Goal: Information Seeking & Learning: Learn about a topic

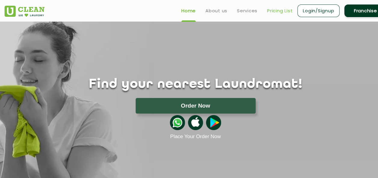
click at [275, 9] on link "Pricing List" at bounding box center [280, 10] width 26 height 7
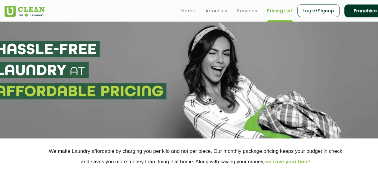
click at [279, 8] on link "Pricing List" at bounding box center [280, 10] width 26 height 7
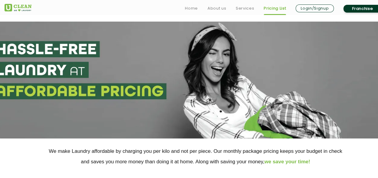
scroll to position [66, 0]
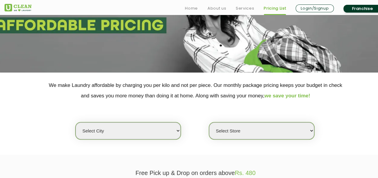
click at [143, 130] on select "Select city [GEOGRAPHIC_DATA] [GEOGRAPHIC_DATA] [GEOGRAPHIC_DATA] [GEOGRAPHIC_D…" at bounding box center [127, 131] width 105 height 17
select select "95"
click at [269, 127] on select "Select Store" at bounding box center [261, 131] width 105 height 17
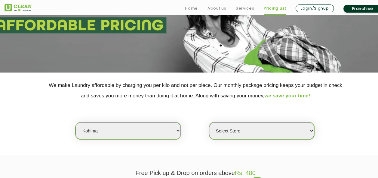
select select "0"
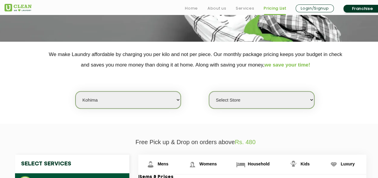
scroll to position [101, 0]
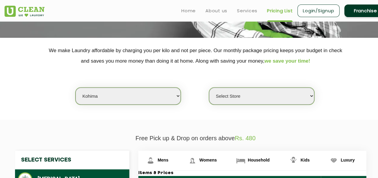
click at [241, 92] on select "Select Store [GEOGRAPHIC_DATA]" at bounding box center [261, 96] width 105 height 17
click at [142, 93] on select "Select city [GEOGRAPHIC_DATA] [GEOGRAPHIC_DATA] [GEOGRAPHIC_DATA] [GEOGRAPHIC_D…" at bounding box center [127, 96] width 105 height 17
select select "70"
click at [75, 88] on select "Select city [GEOGRAPHIC_DATA] [GEOGRAPHIC_DATA] [GEOGRAPHIC_DATA] [GEOGRAPHIC_D…" at bounding box center [127, 96] width 105 height 17
click at [284, 93] on select "Select Store [GEOGRAPHIC_DATA]-61 [GEOGRAPHIC_DATA]" at bounding box center [261, 96] width 105 height 17
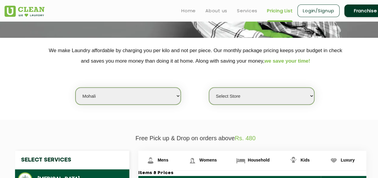
select select "223"
click at [209, 88] on select "Select Store [GEOGRAPHIC_DATA]-61 [GEOGRAPHIC_DATA]" at bounding box center [261, 96] width 105 height 17
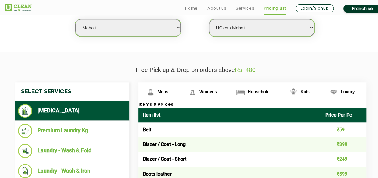
scroll to position [197, 0]
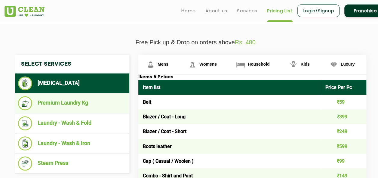
click at [71, 105] on li "Premium Laundry Kg" at bounding box center [72, 103] width 108 height 14
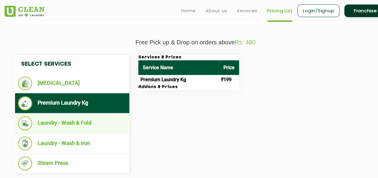
click at [68, 119] on li "Laundry - Wash & Fold" at bounding box center [72, 124] width 108 height 14
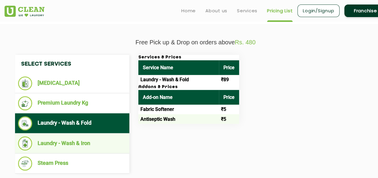
click at [70, 147] on li "Laundry - Wash & Iron" at bounding box center [72, 144] width 108 height 14
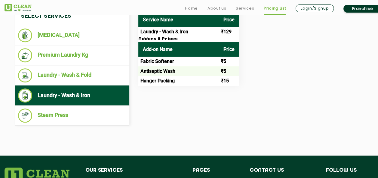
scroll to position [245, 0]
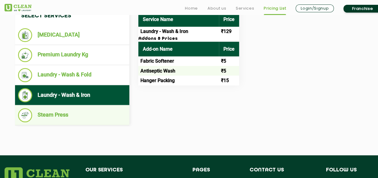
click at [56, 118] on li "Steam Press" at bounding box center [72, 115] width 108 height 14
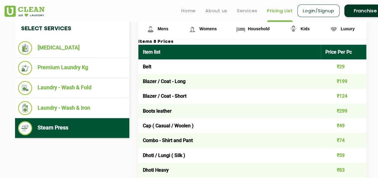
scroll to position [232, 0]
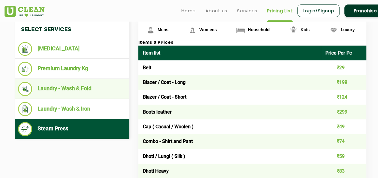
click at [56, 88] on li "Laundry - Wash & Fold" at bounding box center [72, 89] width 108 height 14
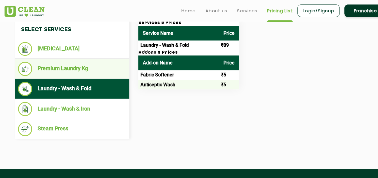
click at [58, 66] on li "Premium Laundry Kg" at bounding box center [72, 69] width 108 height 14
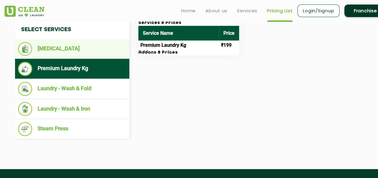
click at [52, 50] on li "[MEDICAL_DATA]" at bounding box center [72, 49] width 108 height 14
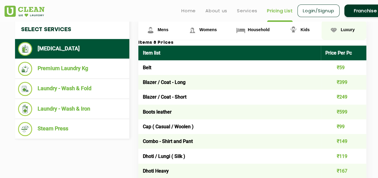
click at [168, 28] on span "Luxury" at bounding box center [162, 29] width 11 height 5
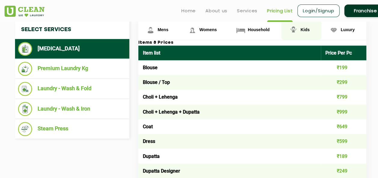
click at [156, 26] on img at bounding box center [150, 30] width 11 height 11
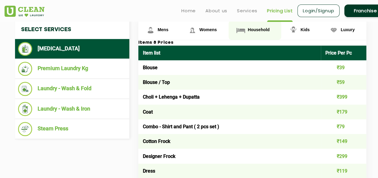
click at [168, 27] on span "Household" at bounding box center [162, 29] width 11 height 5
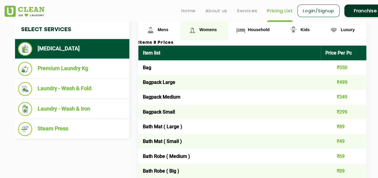
click at [180, 25] on link "Womens" at bounding box center [159, 30] width 42 height 20
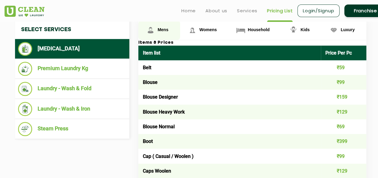
click at [163, 29] on span "Mens" at bounding box center [162, 29] width 11 height 5
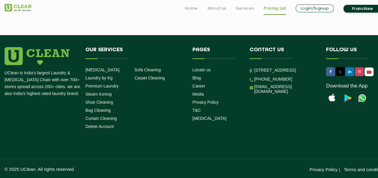
scroll to position [1351, 0]
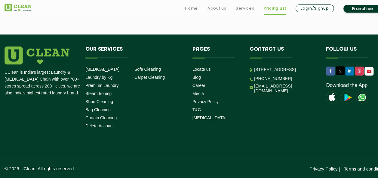
click at [182, 95] on li "Our Services Dry Cleaning Laundry by Kg Premium Laundry Steam Ironing Shoe Clea…" at bounding box center [134, 89] width 107 height 85
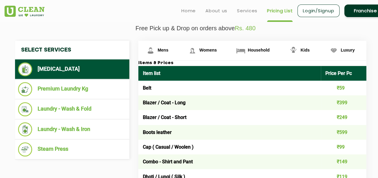
scroll to position [212, 0]
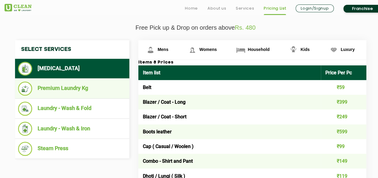
click at [66, 91] on li "Premium Laundry Kg" at bounding box center [72, 89] width 108 height 14
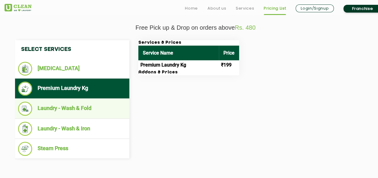
click at [65, 109] on li "Laundry - Wash & Fold" at bounding box center [72, 109] width 108 height 14
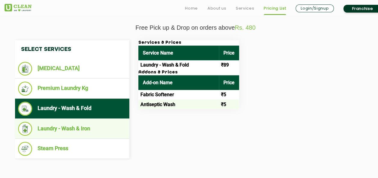
click at [66, 124] on li "Laundry - Wash & Iron" at bounding box center [72, 129] width 108 height 14
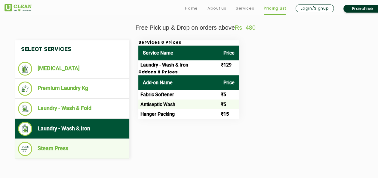
click at [63, 148] on li "Steam Press" at bounding box center [72, 149] width 108 height 14
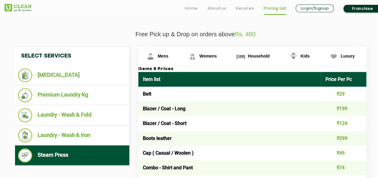
scroll to position [208, 0]
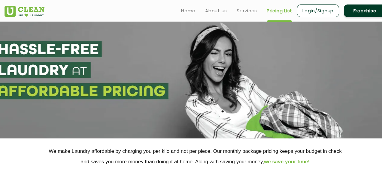
select select
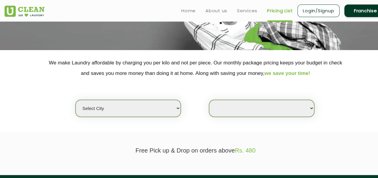
scroll to position [88, 0]
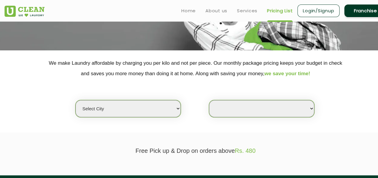
click at [135, 112] on select "Select city [GEOGRAPHIC_DATA] [GEOGRAPHIC_DATA] [GEOGRAPHIC_DATA] [GEOGRAPHIC_D…" at bounding box center [127, 108] width 105 height 17
select select "35"
click at [75, 100] on select "Select city [GEOGRAPHIC_DATA] [GEOGRAPHIC_DATA] [GEOGRAPHIC_DATA] [GEOGRAPHIC_D…" at bounding box center [127, 108] width 105 height 17
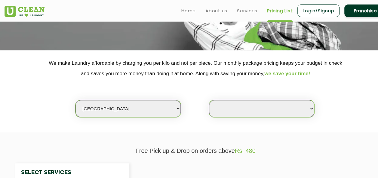
select select "0"
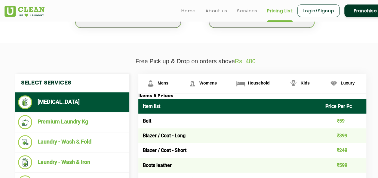
scroll to position [179, 0]
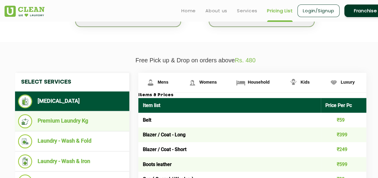
click at [63, 118] on li "Premium Laundry Kg" at bounding box center [72, 121] width 108 height 14
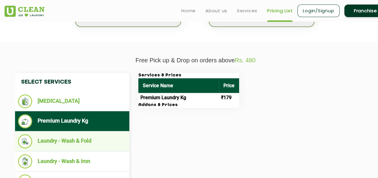
click at [68, 141] on li "Laundry - Wash & Fold" at bounding box center [72, 142] width 108 height 14
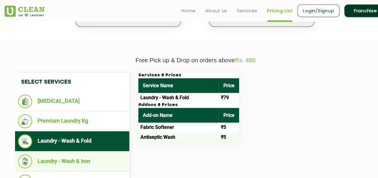
click at [64, 159] on li "Laundry - Wash & Iron" at bounding box center [72, 162] width 108 height 14
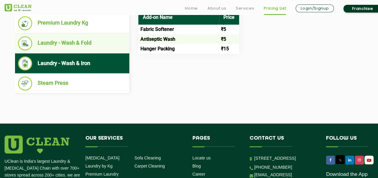
scroll to position [281, 0]
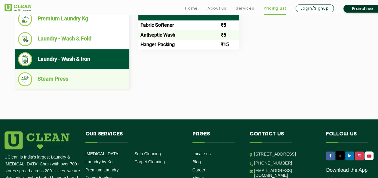
click at [72, 77] on li "Steam Press" at bounding box center [72, 79] width 108 height 14
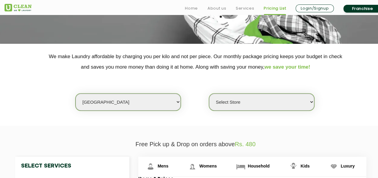
scroll to position [129, 0]
